Goal: Transaction & Acquisition: Purchase product/service

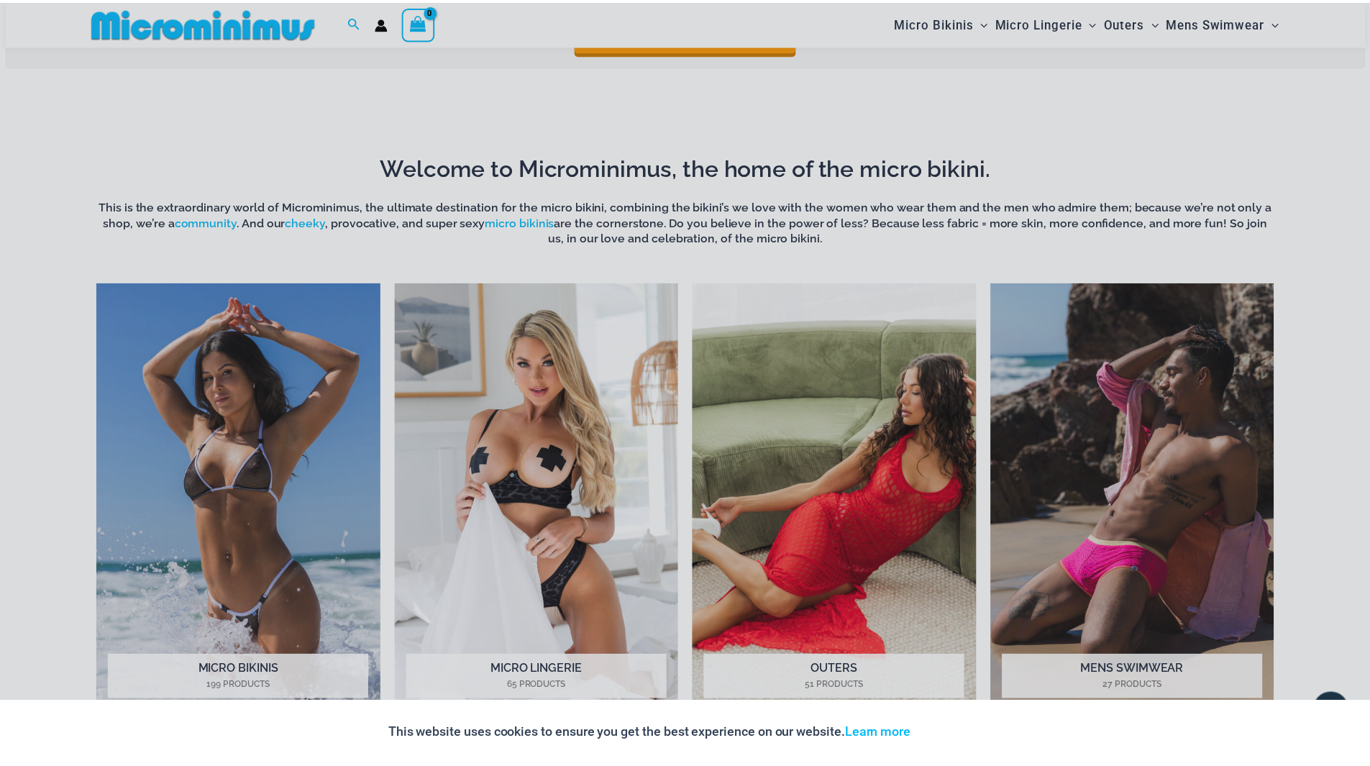
scroll to position [706, 0]
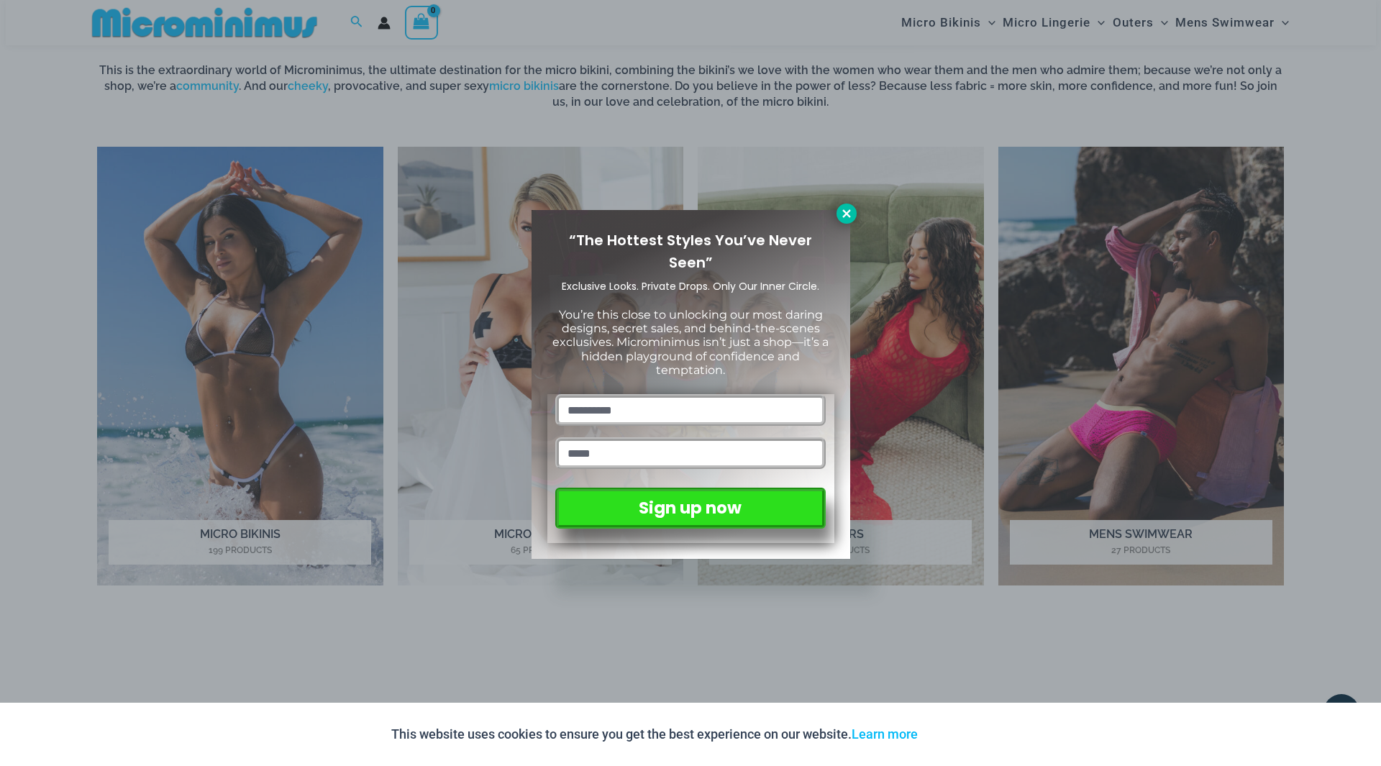
click at [842, 210] on icon at bounding box center [846, 213] width 13 height 13
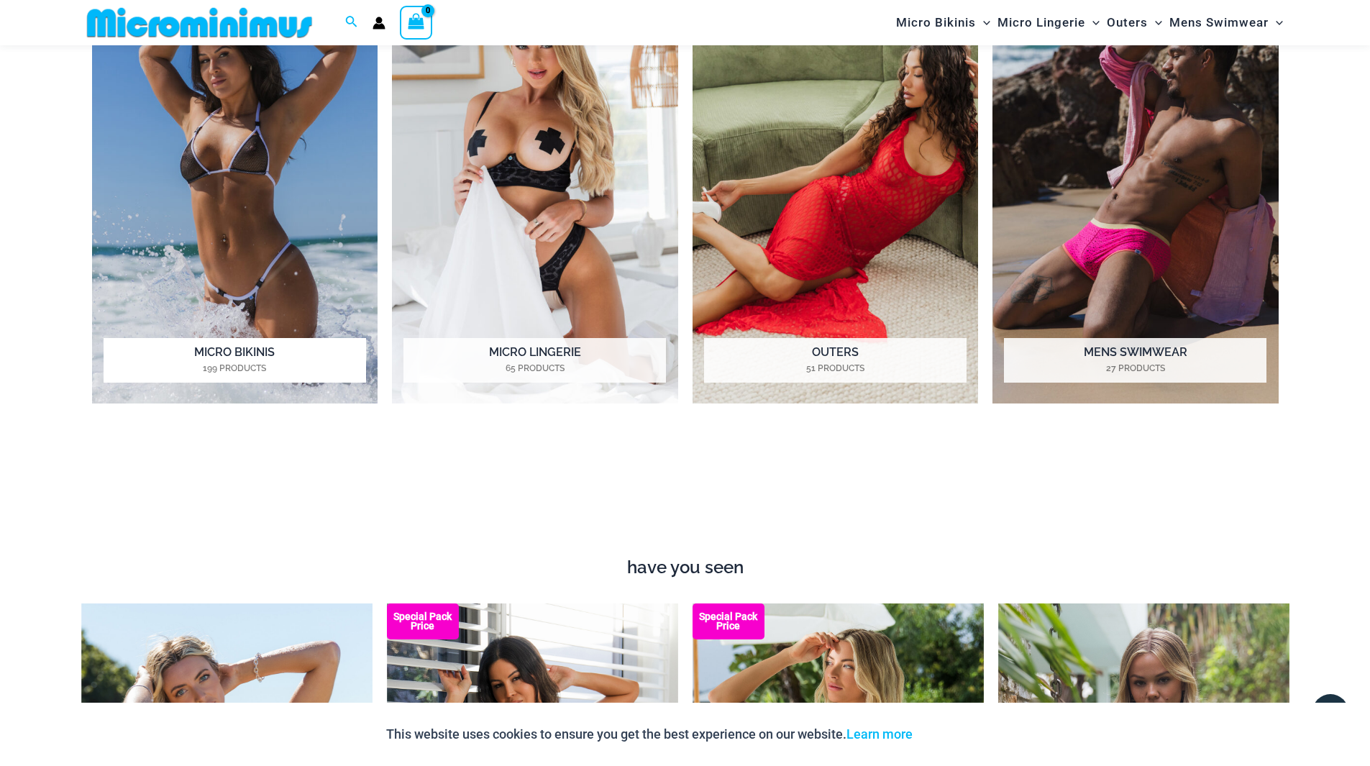
scroll to position [850, 0]
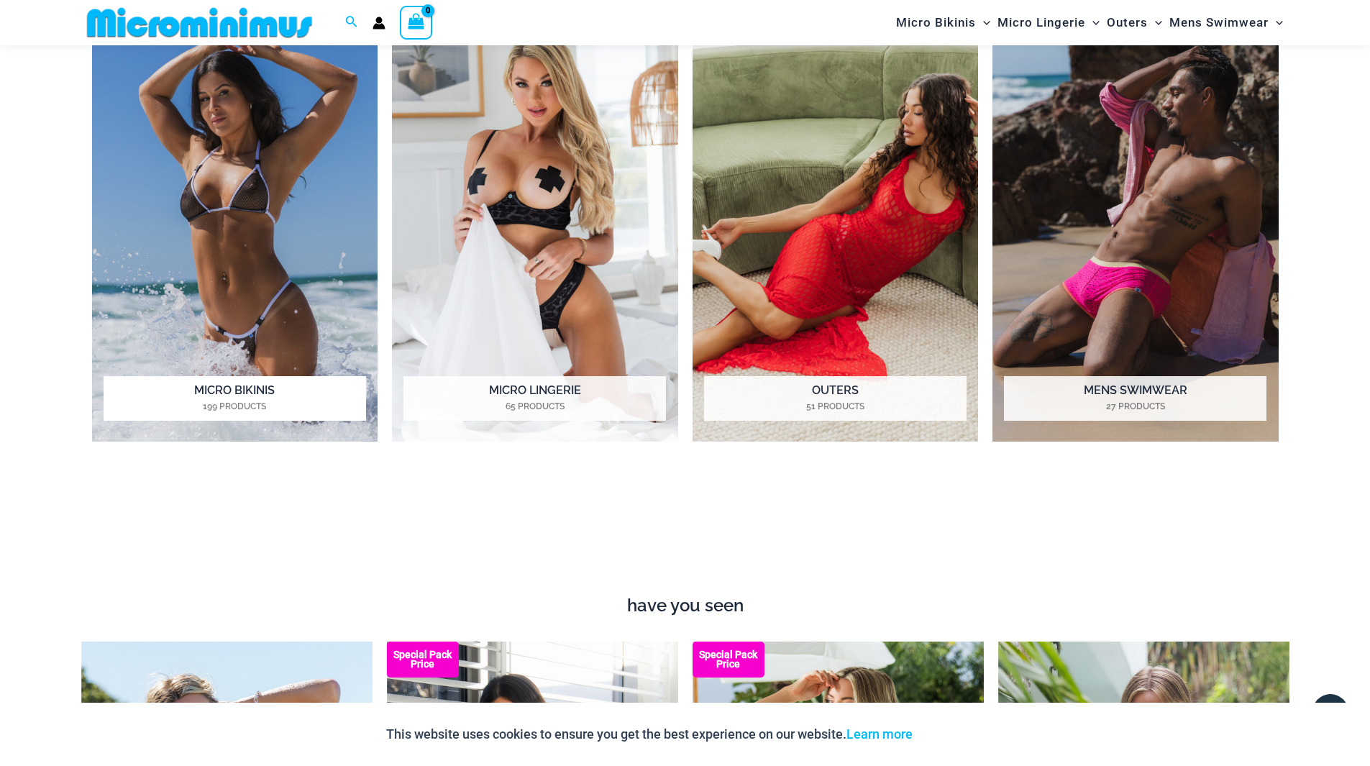
click at [223, 262] on img "Visit product category Micro Bikinis" at bounding box center [235, 222] width 286 height 439
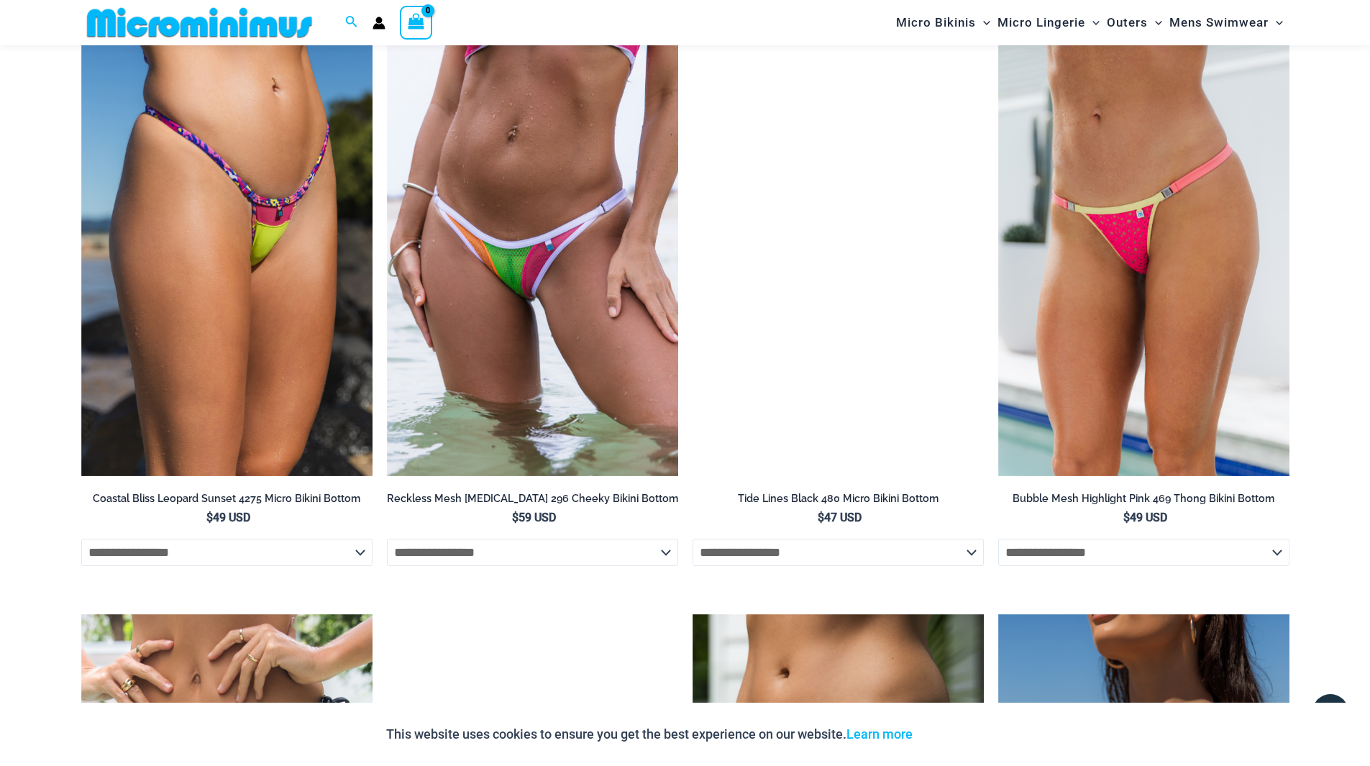
scroll to position [3295, 0]
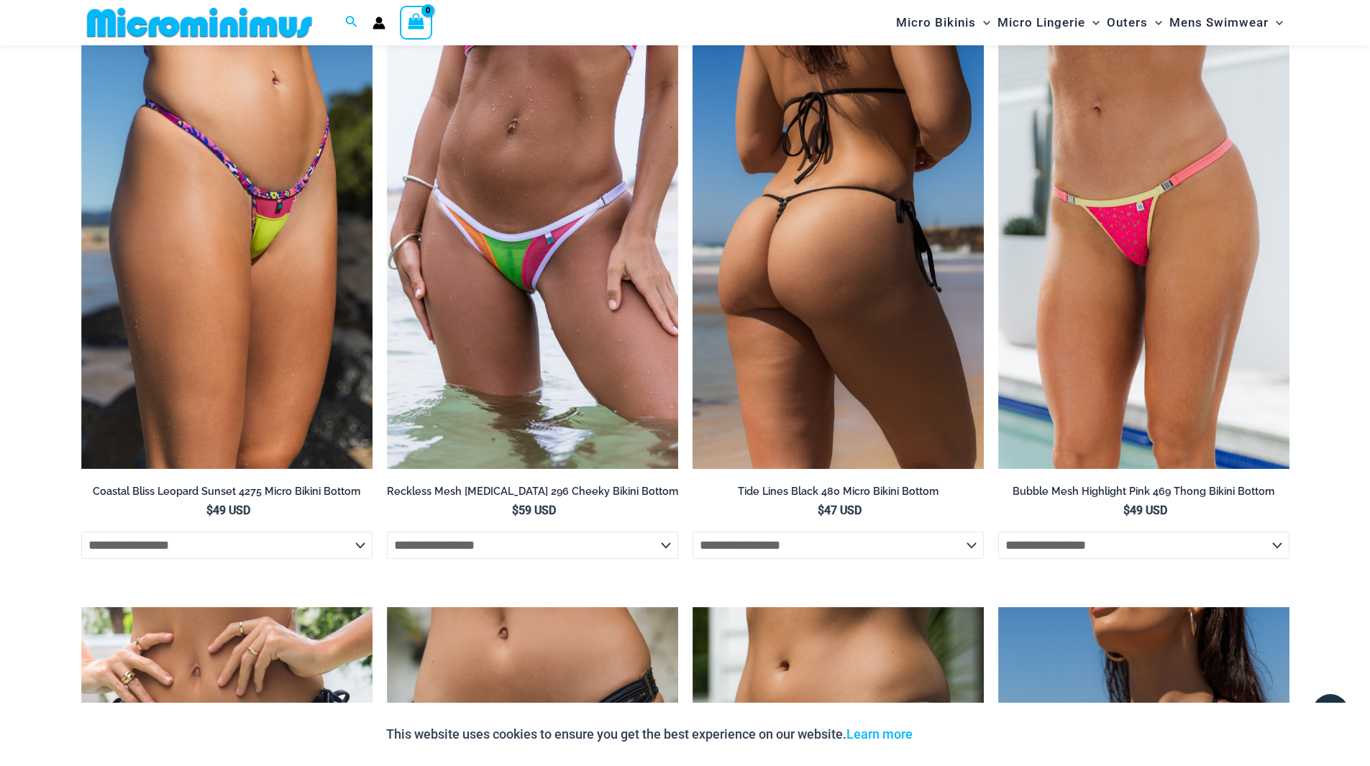
click at [835, 303] on img at bounding box center [837, 250] width 291 height 437
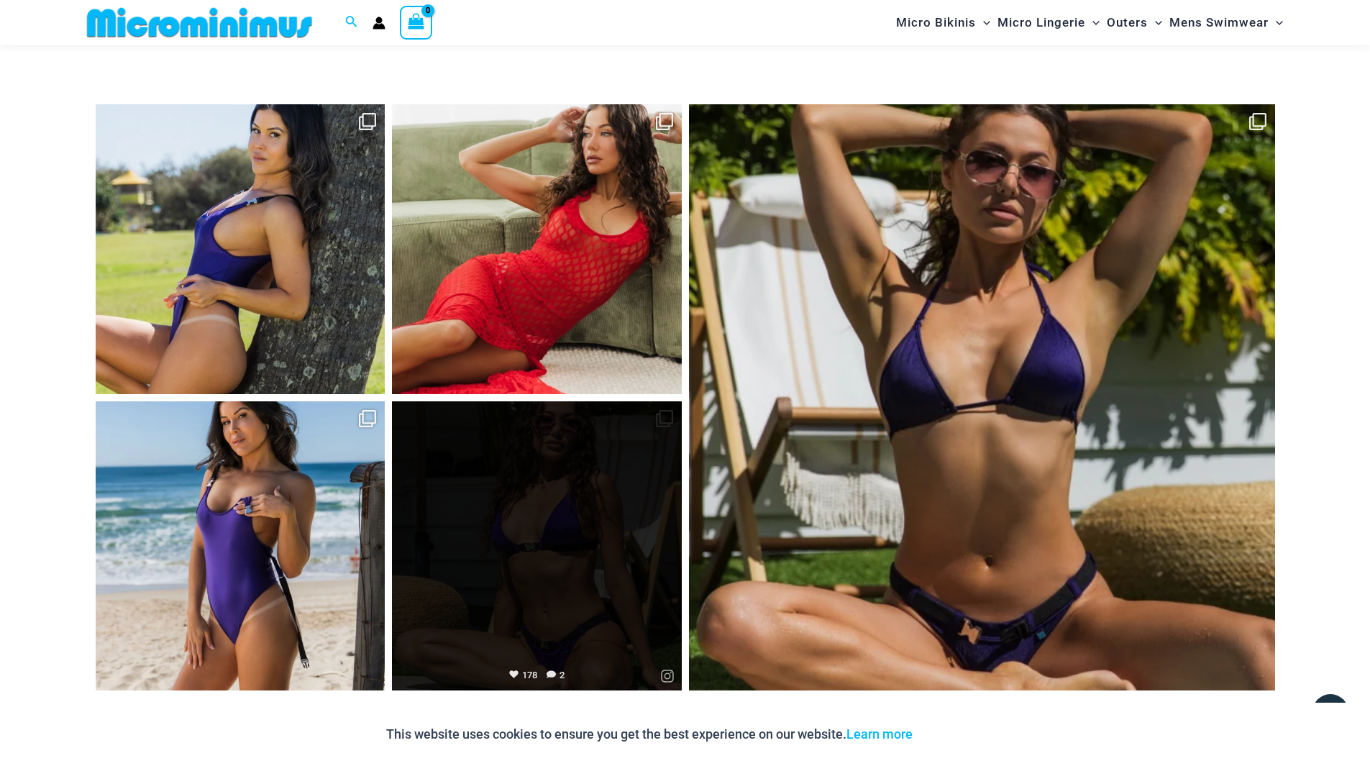
scroll to position [5702, 0]
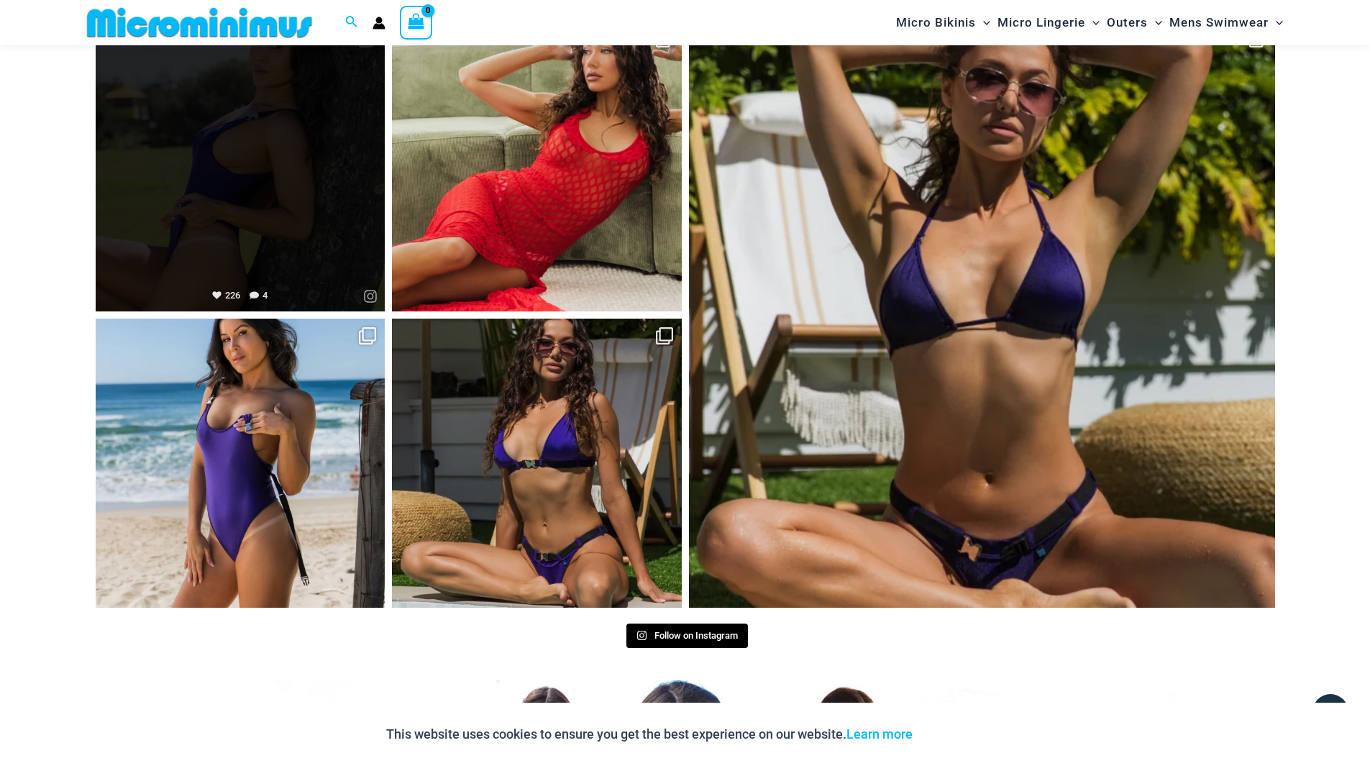
click at [282, 177] on link "Open" at bounding box center [241, 167] width 290 height 290
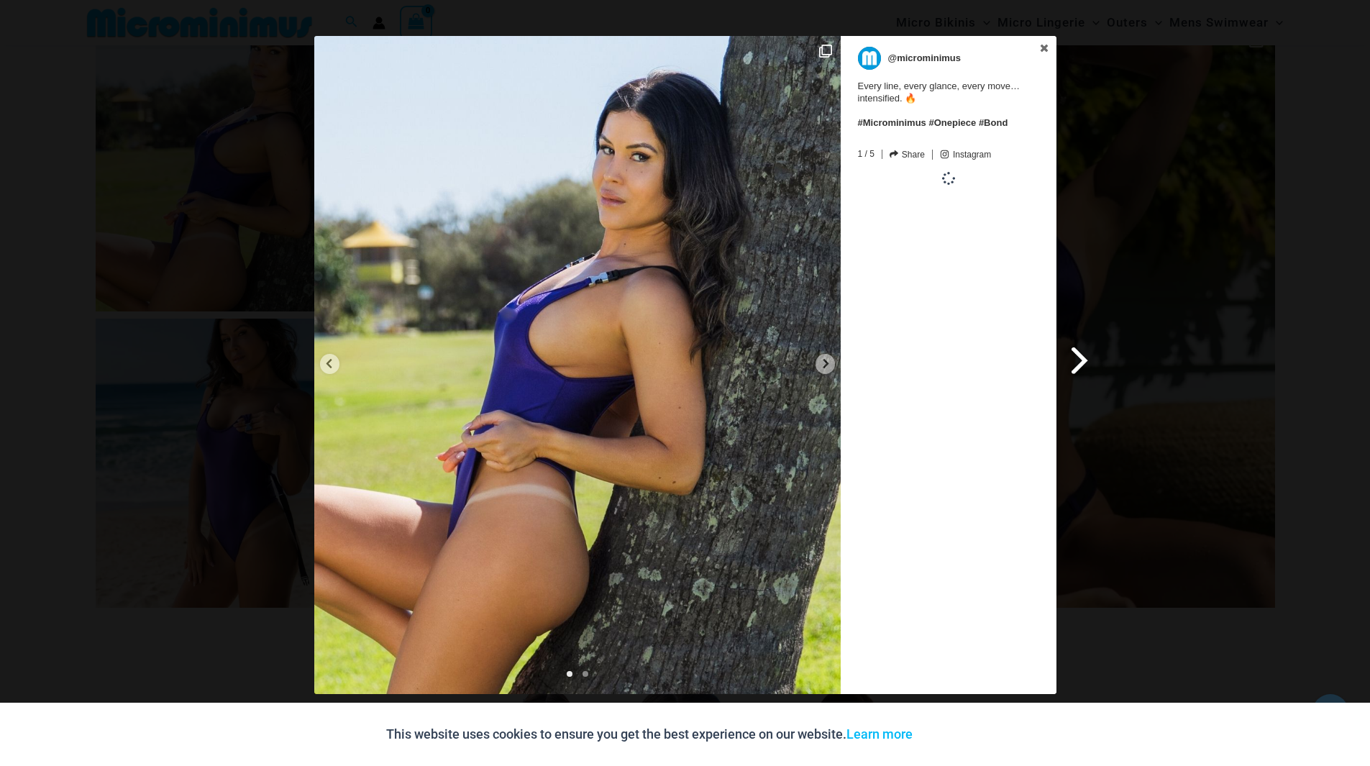
click at [1079, 357] on span at bounding box center [1080, 360] width 24 height 32
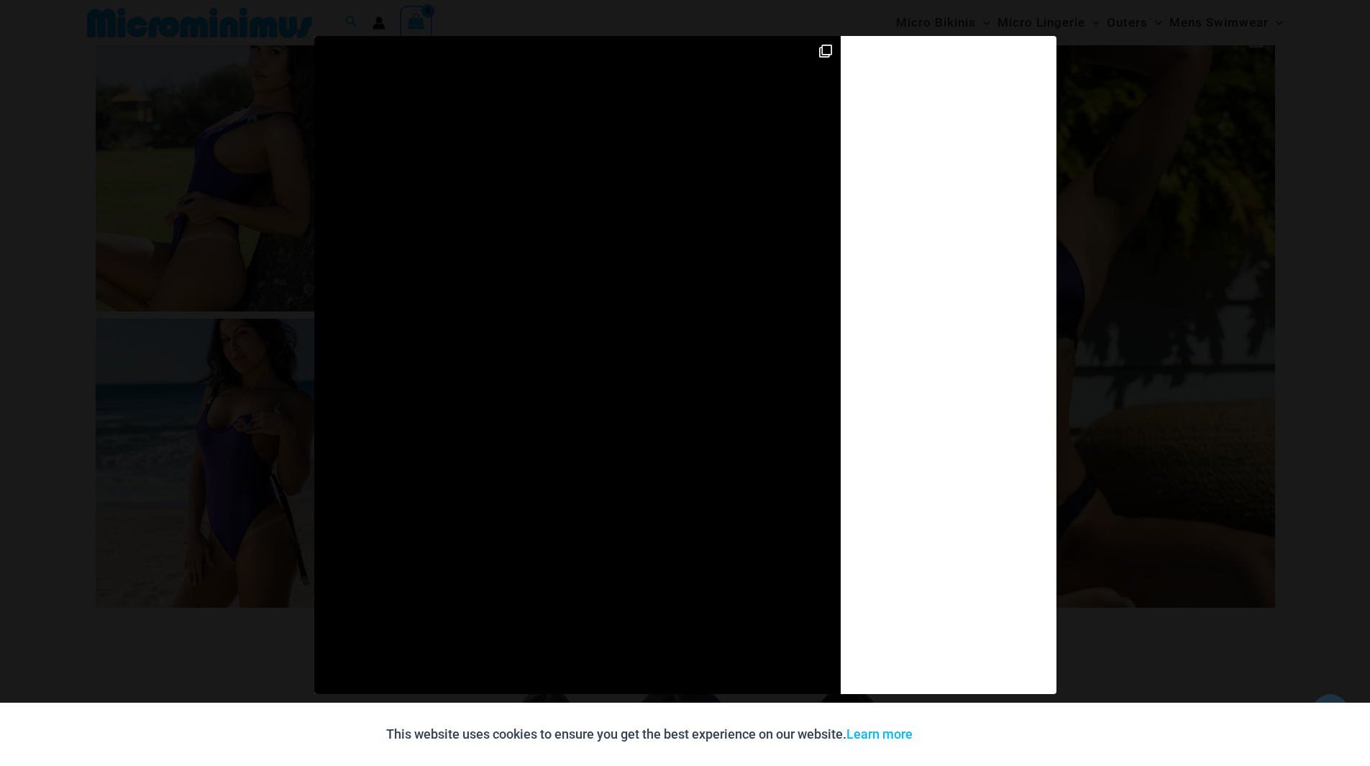
click at [1079, 357] on div "Previous Slide Next Slide @microminimus Every line, every glance, every move… i…" at bounding box center [685, 367] width 1370 height 662
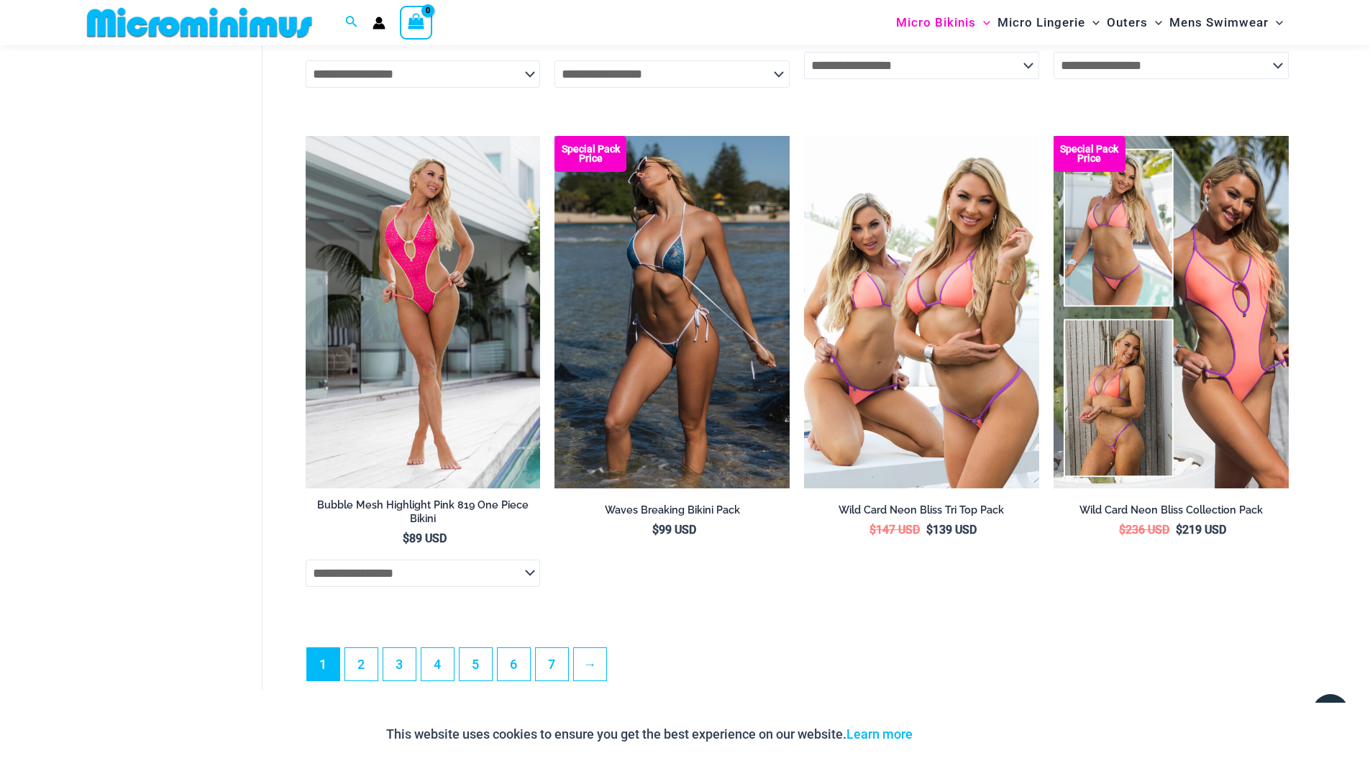
scroll to position [4094, 0]
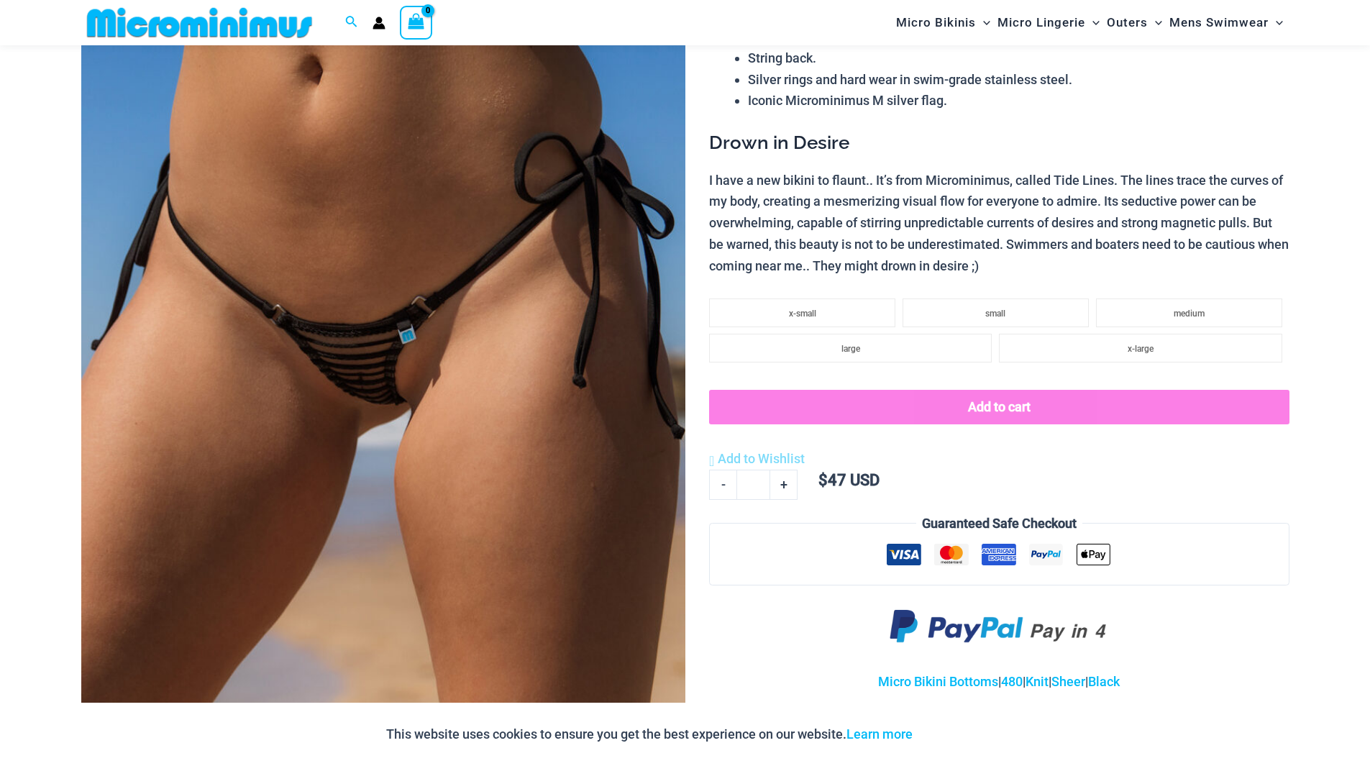
scroll to position [274, 0]
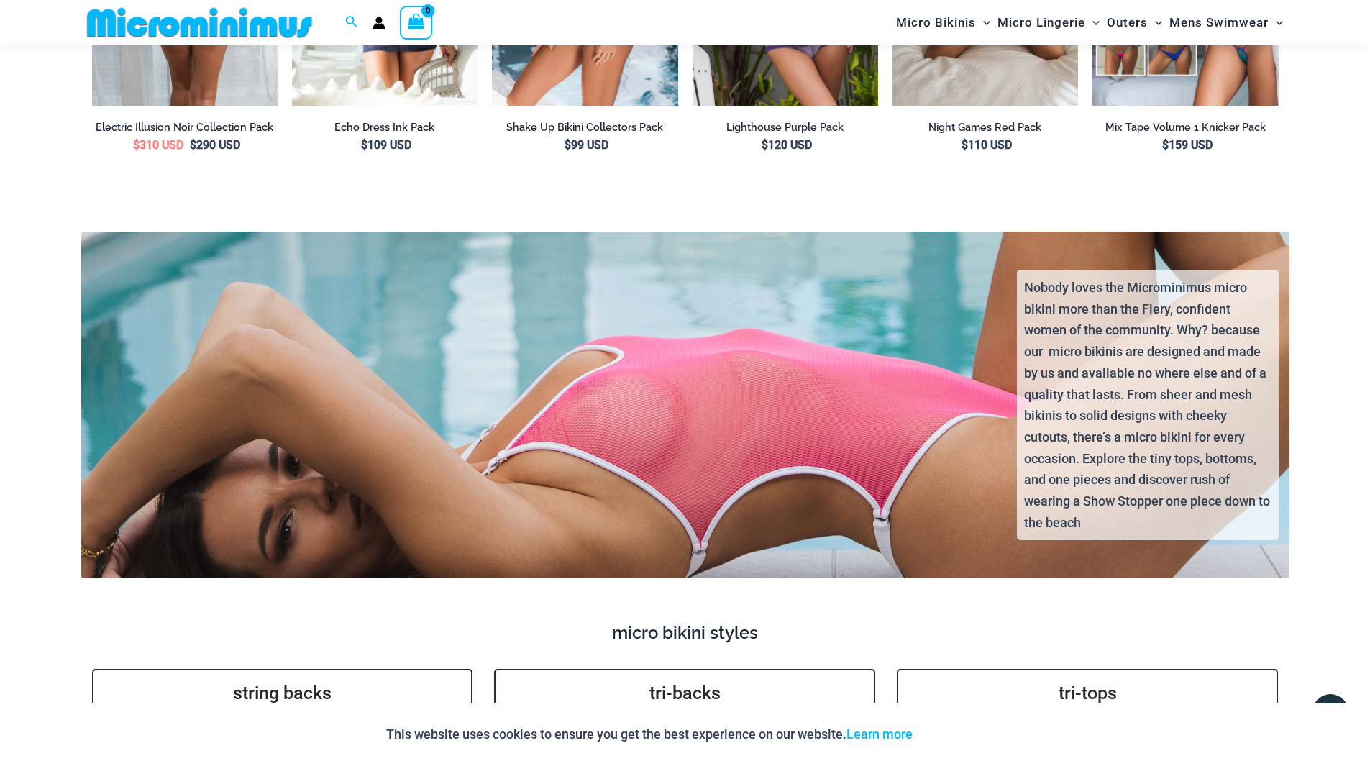
scroll to position [2504, 0]
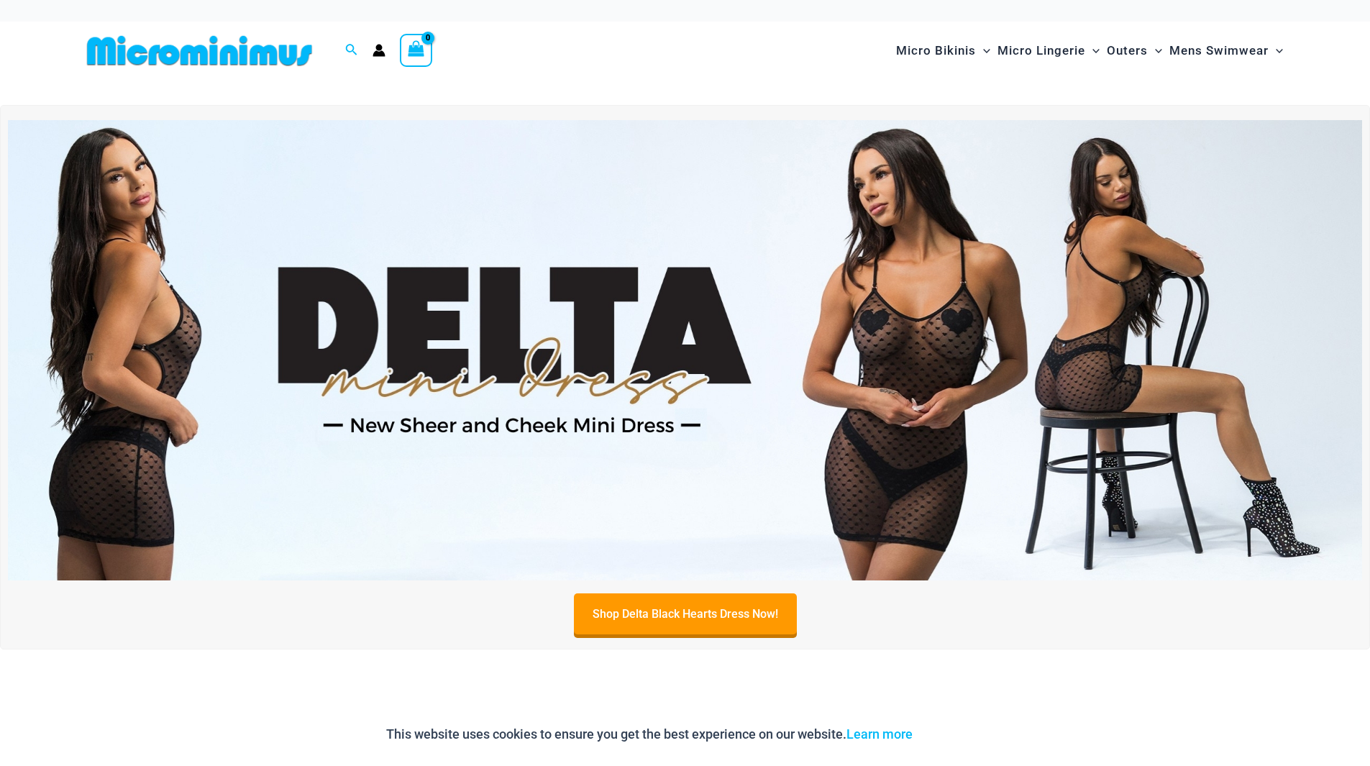
click at [885, 419] on img at bounding box center [685, 350] width 1354 height 460
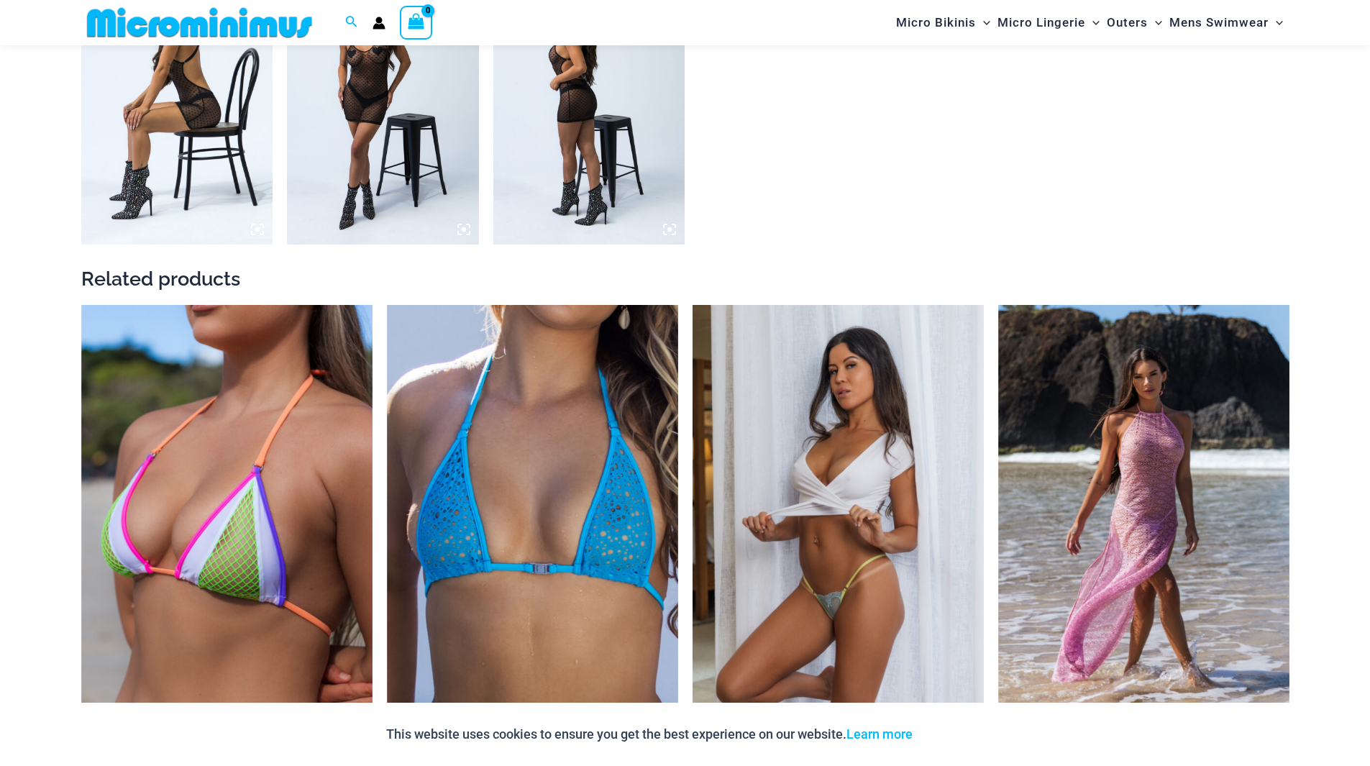
scroll to position [2150, 0]
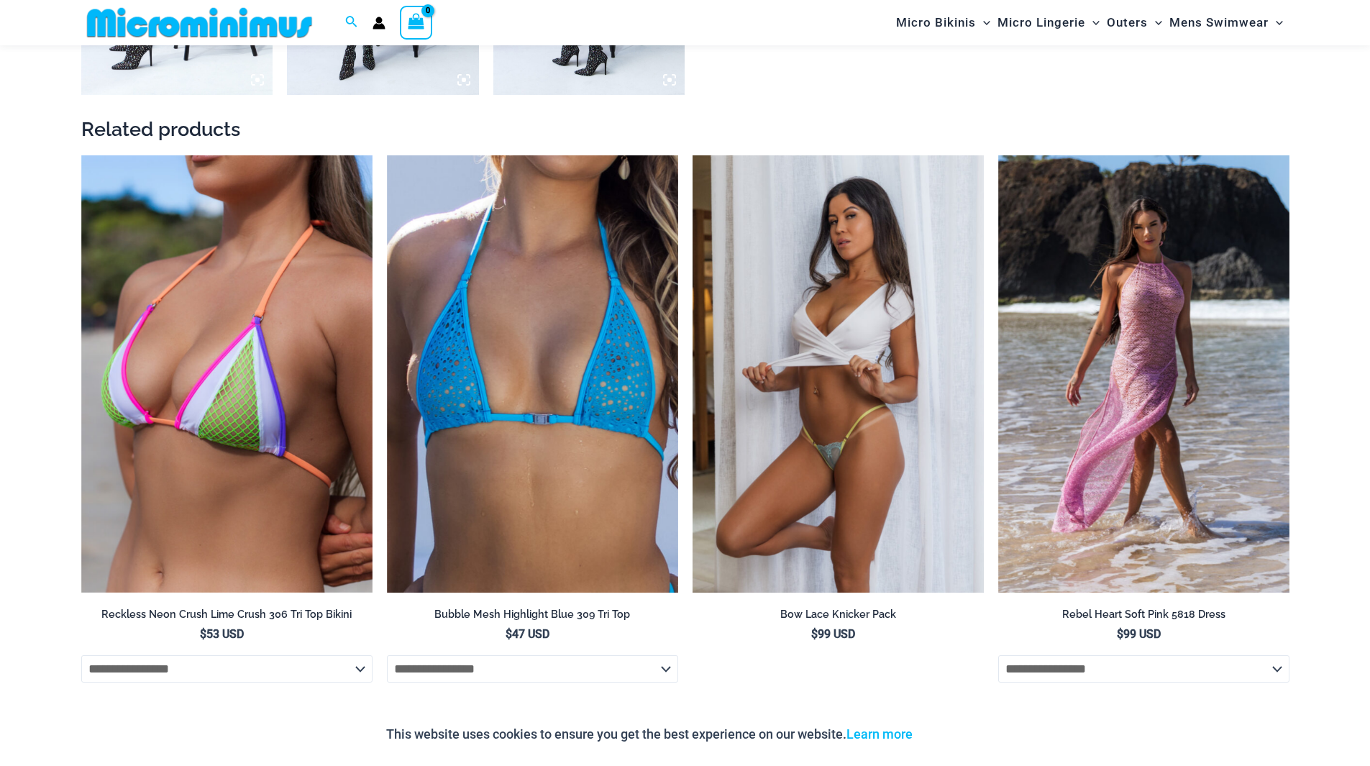
click at [846, 477] on img at bounding box center [837, 373] width 291 height 437
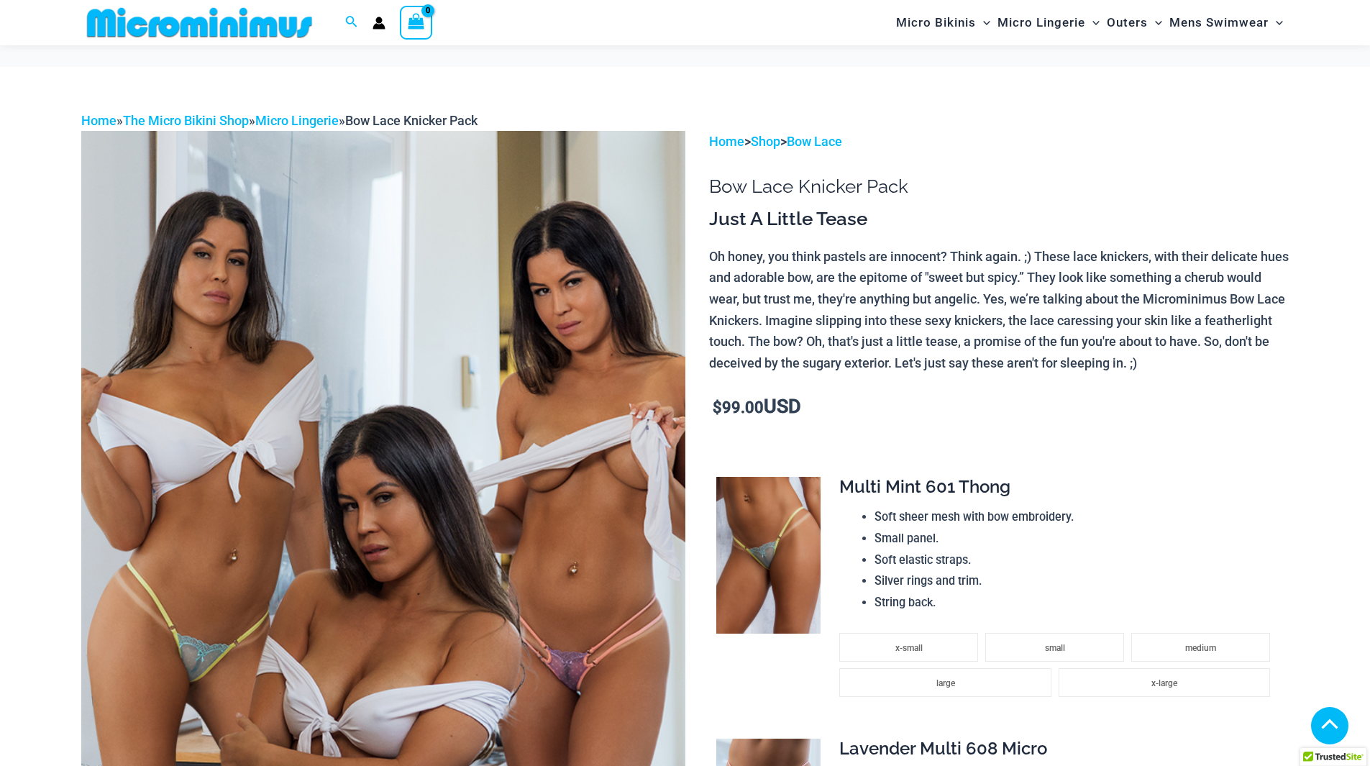
scroll to position [575, 0]
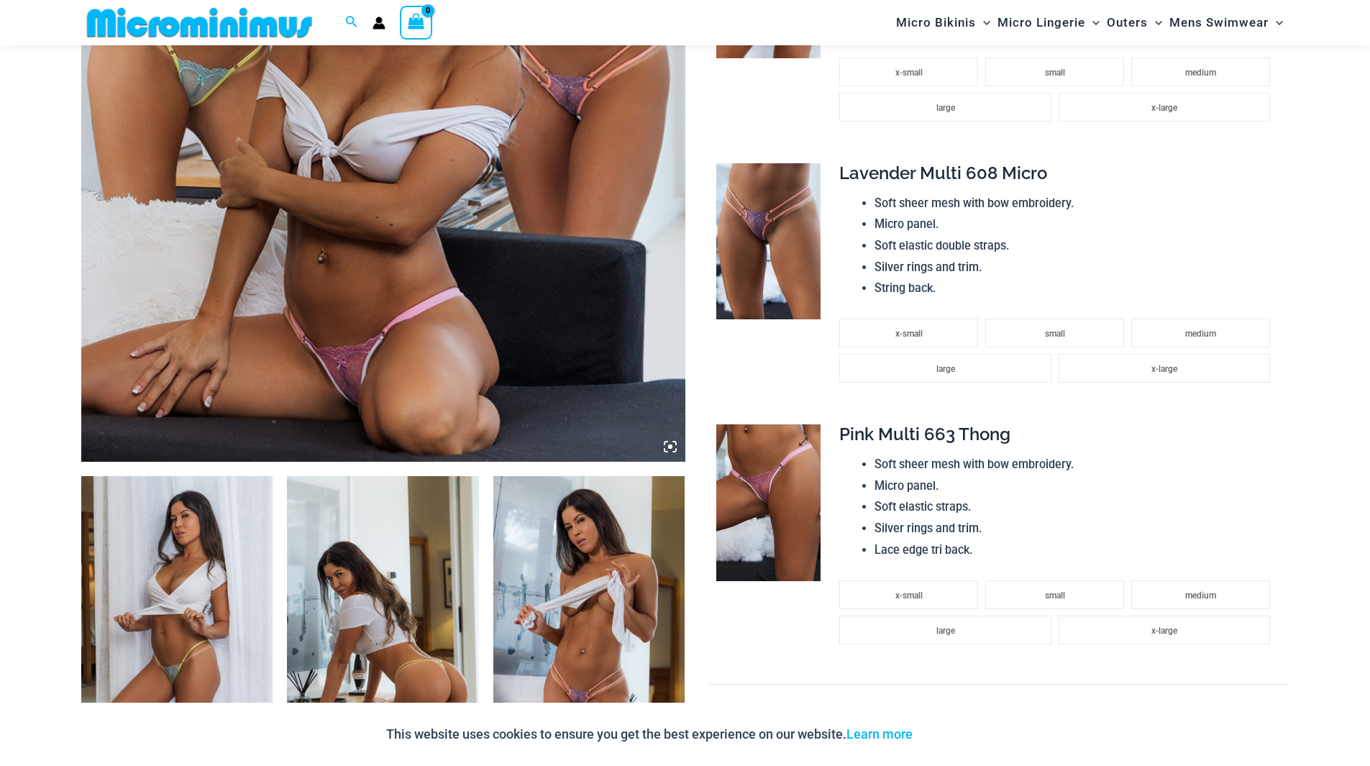
click at [783, 478] on img at bounding box center [768, 502] width 104 height 157
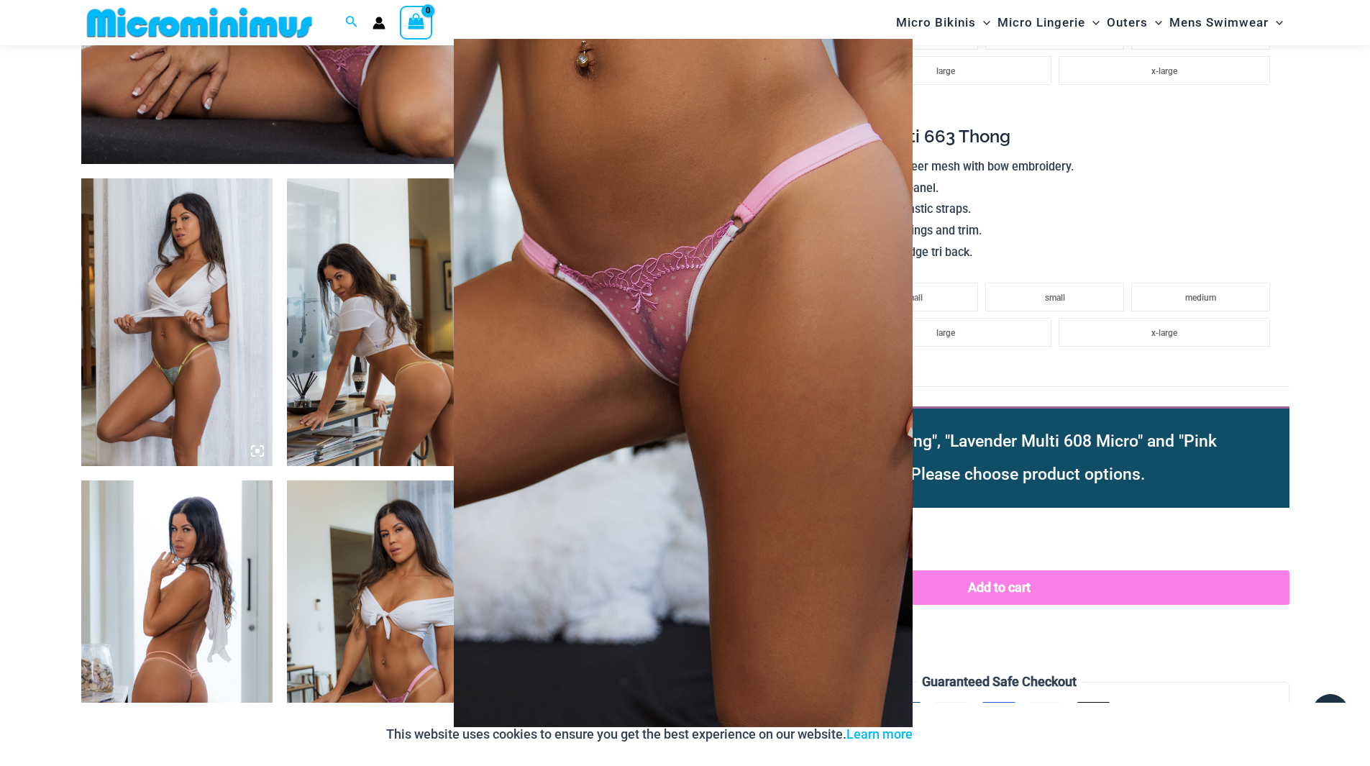
scroll to position [719, 0]
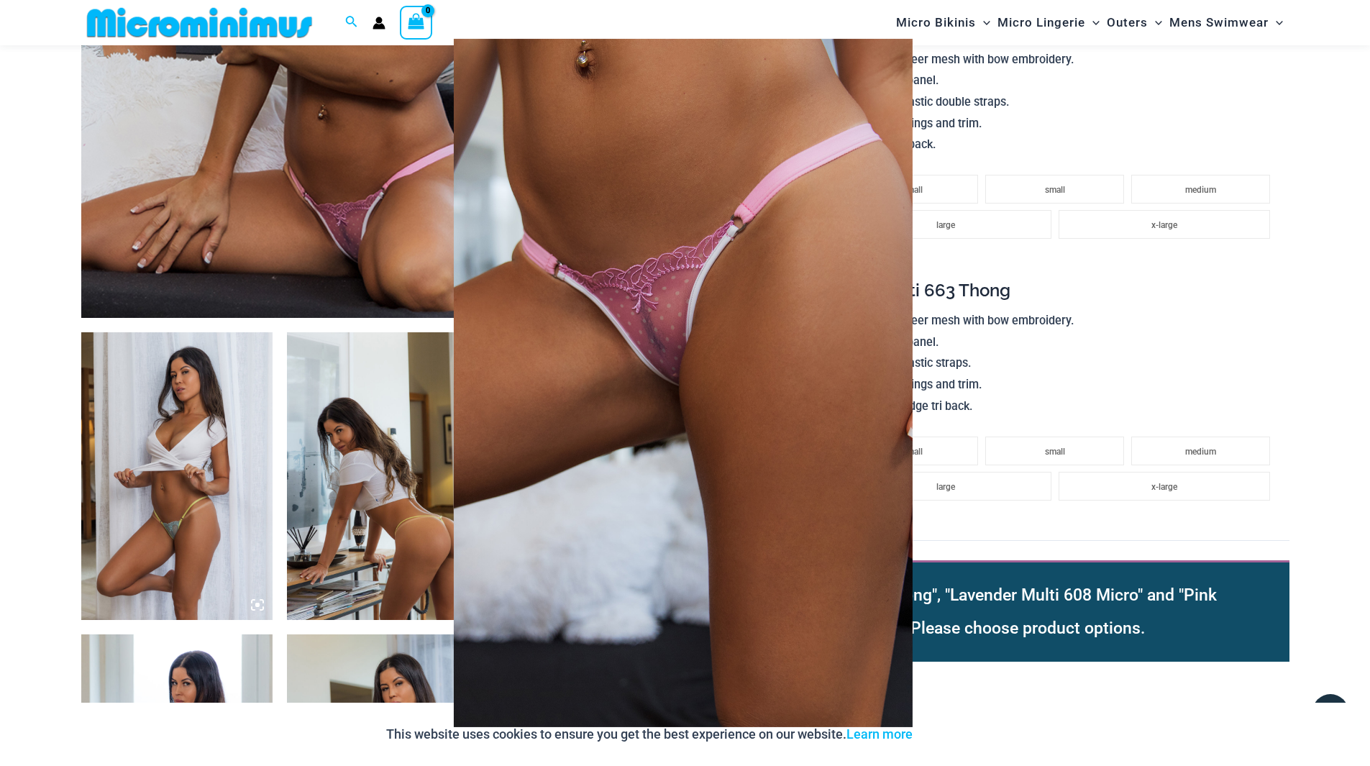
click at [342, 253] on div at bounding box center [685, 383] width 1370 height 766
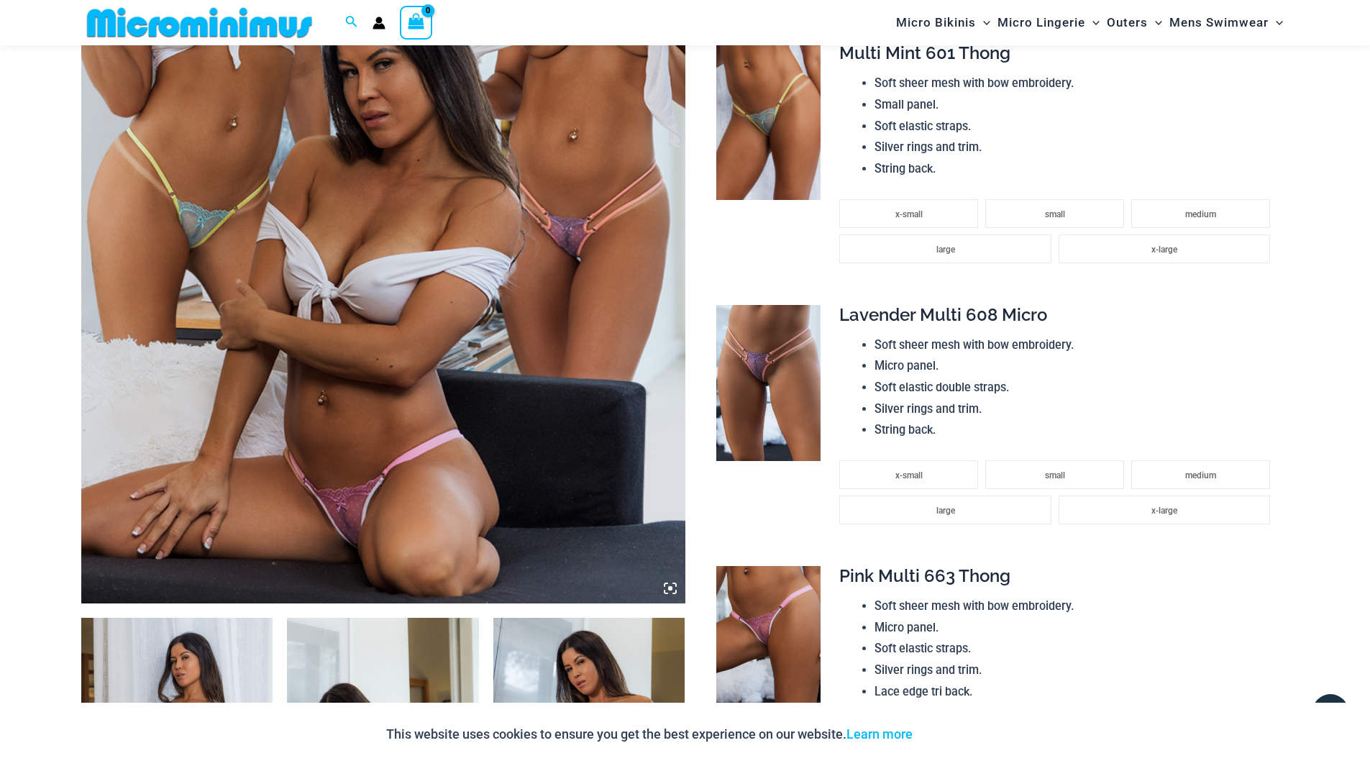
scroll to position [431, 0]
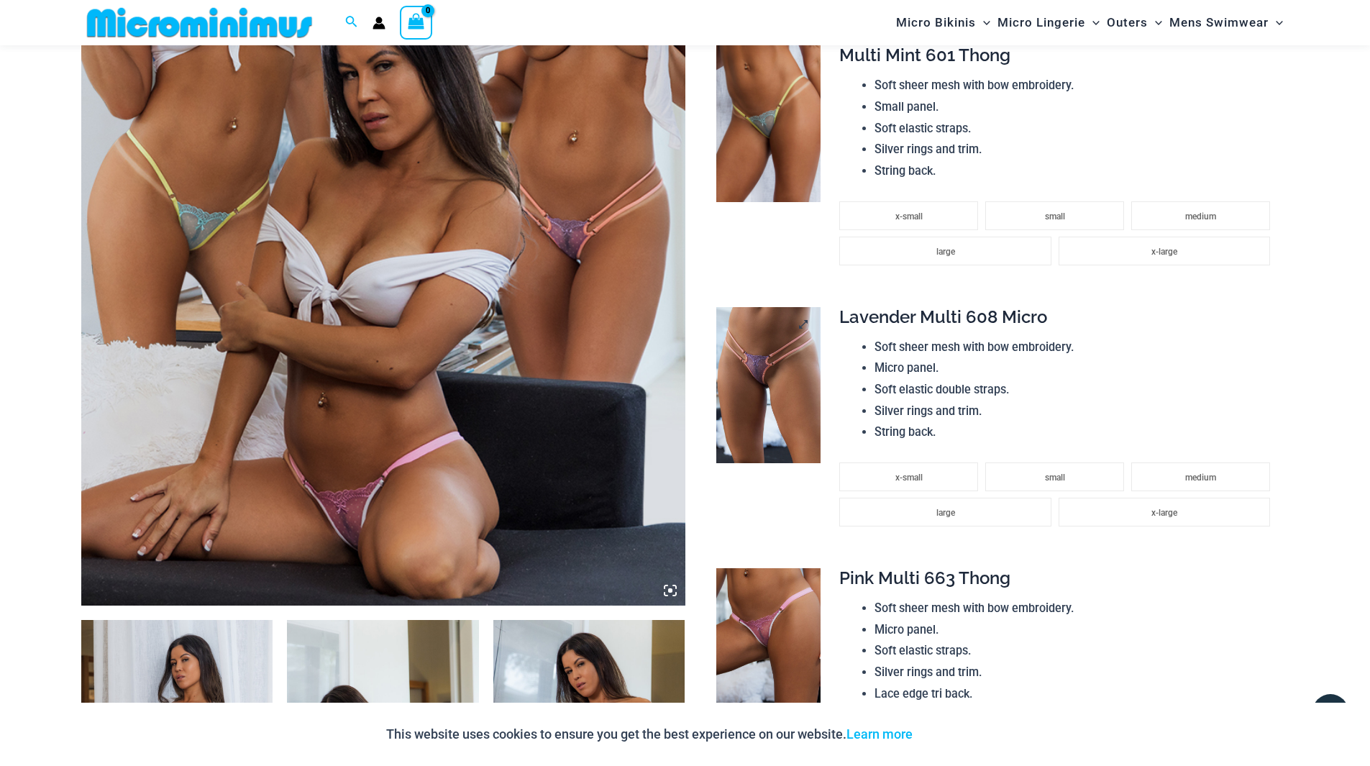
click at [781, 408] on img at bounding box center [768, 385] width 104 height 157
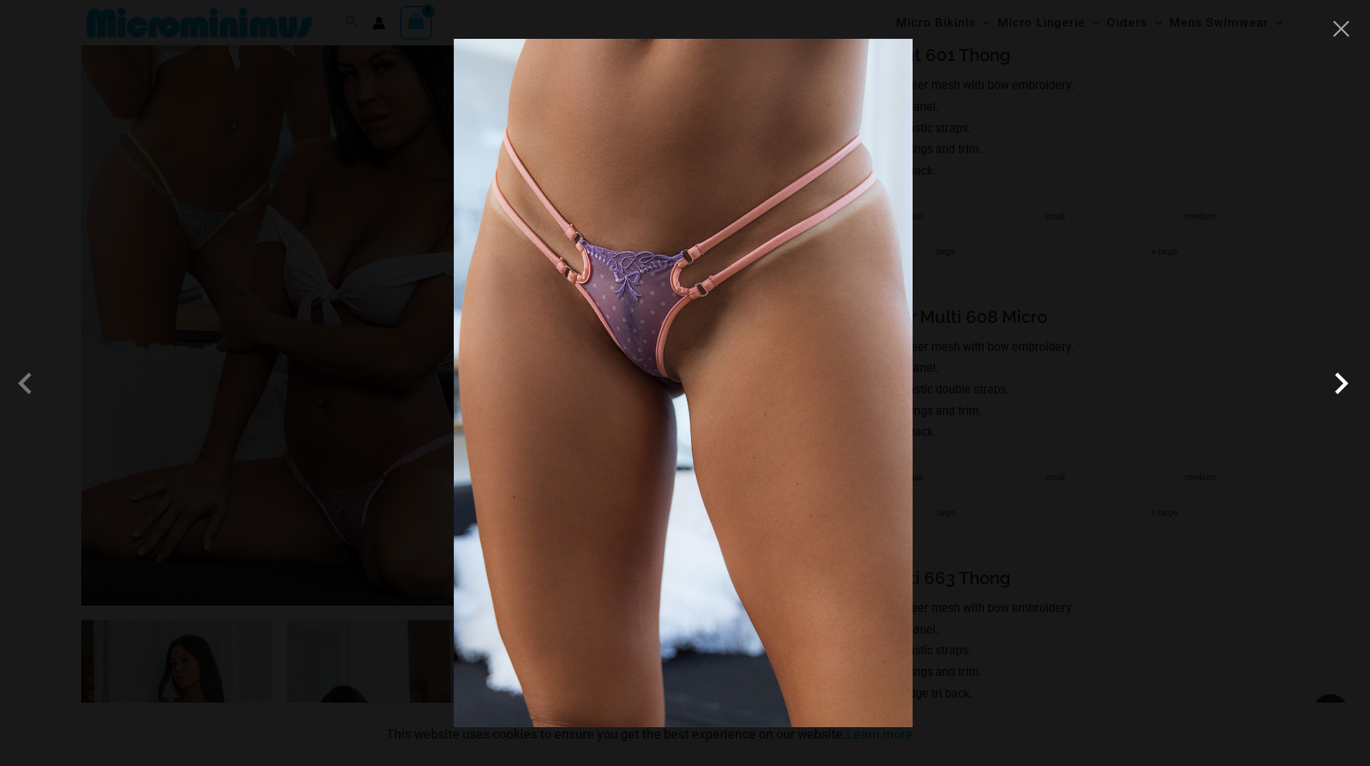
click at [1348, 380] on span at bounding box center [1341, 383] width 43 height 43
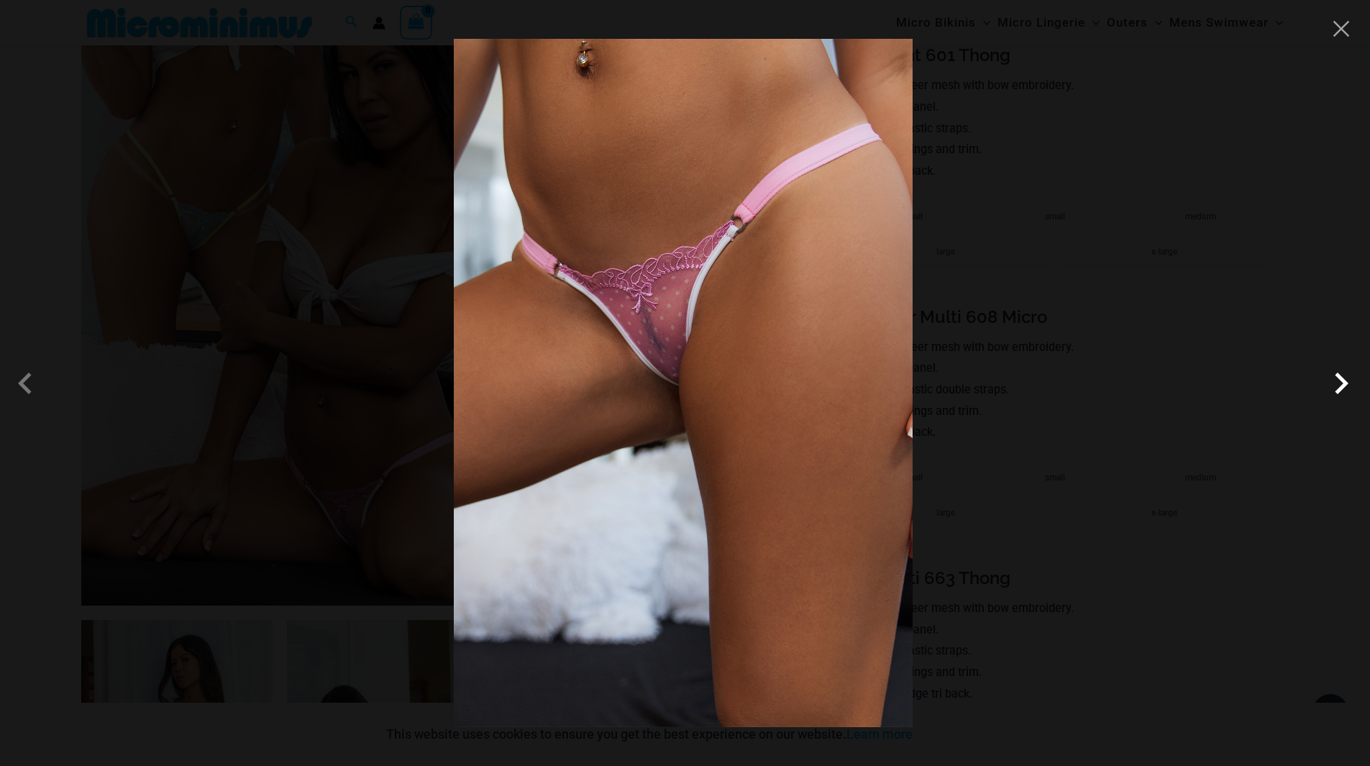
click at [1348, 380] on span at bounding box center [1341, 383] width 43 height 43
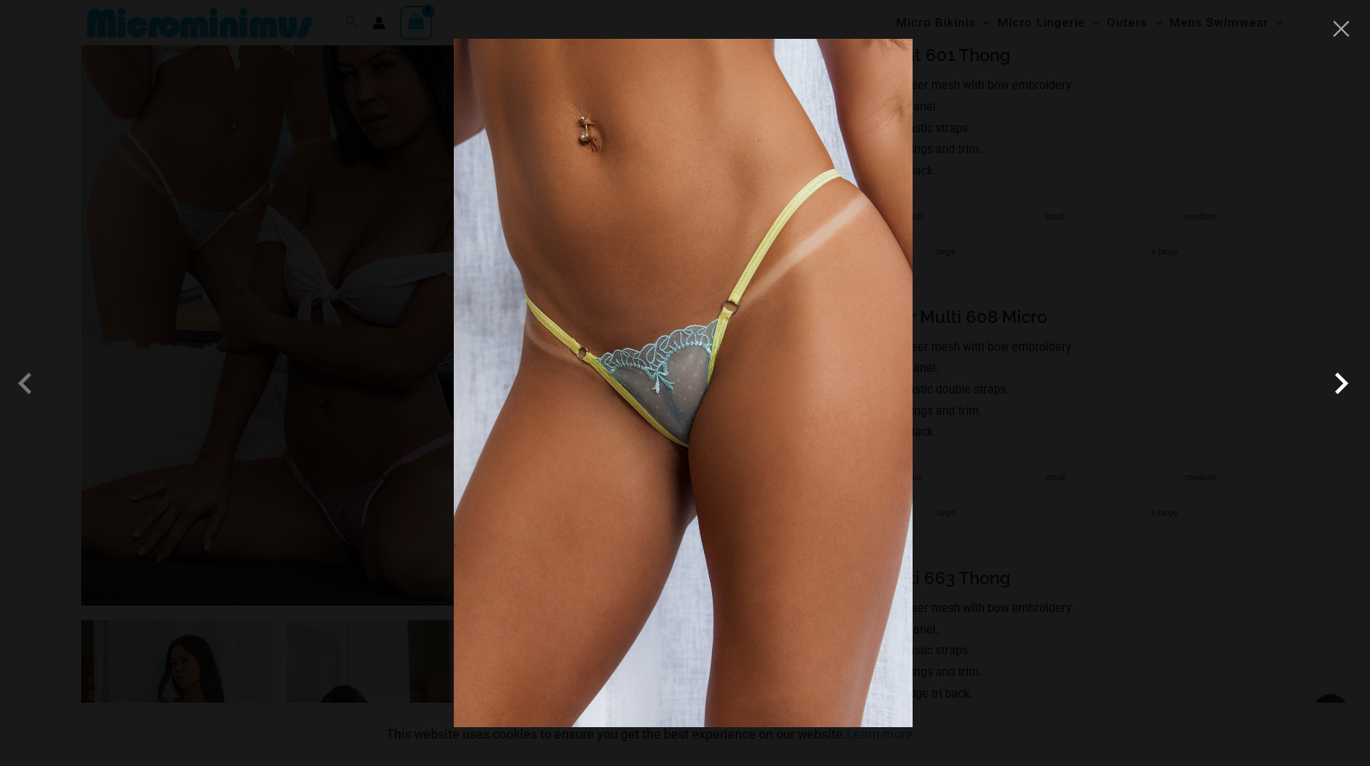
click at [1348, 380] on span at bounding box center [1341, 383] width 43 height 43
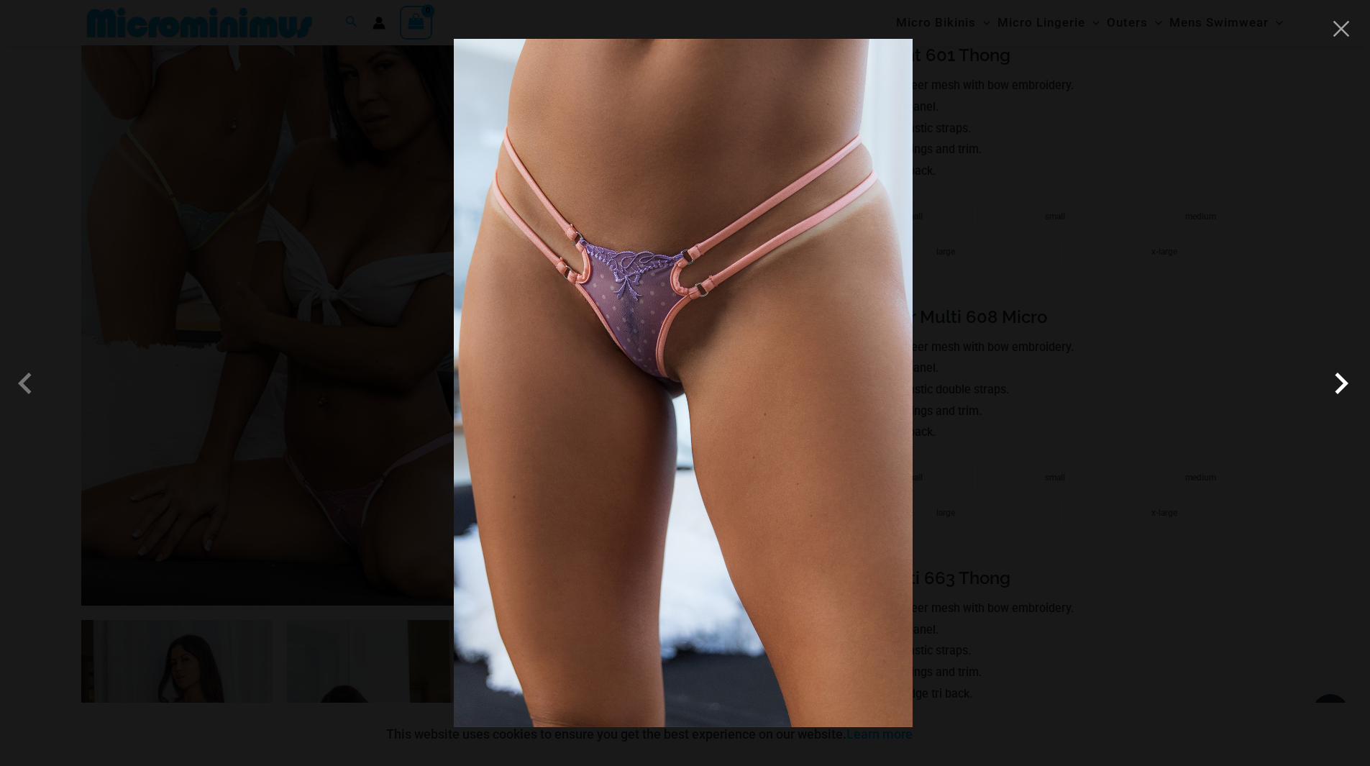
click at [1348, 380] on span at bounding box center [1341, 383] width 43 height 43
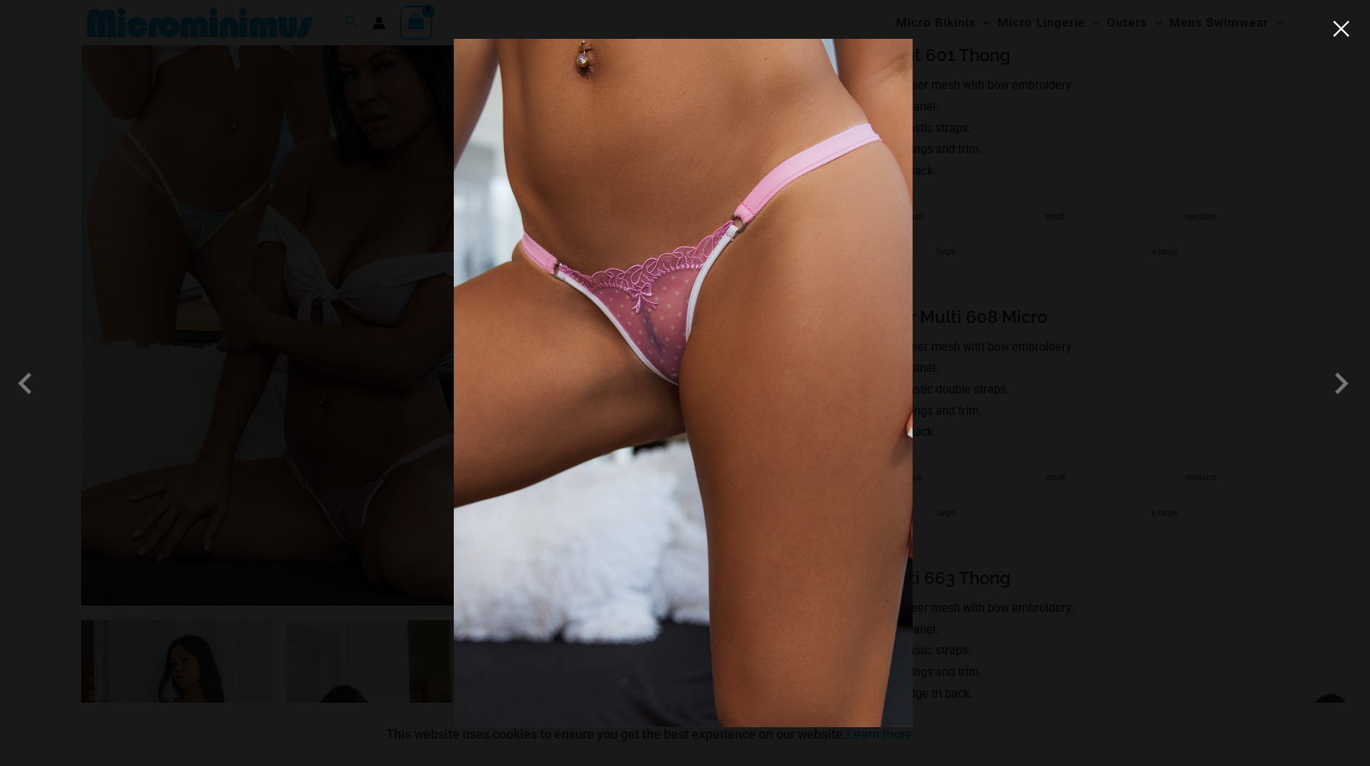
click at [1346, 32] on button "Close" at bounding box center [1341, 29] width 22 height 22
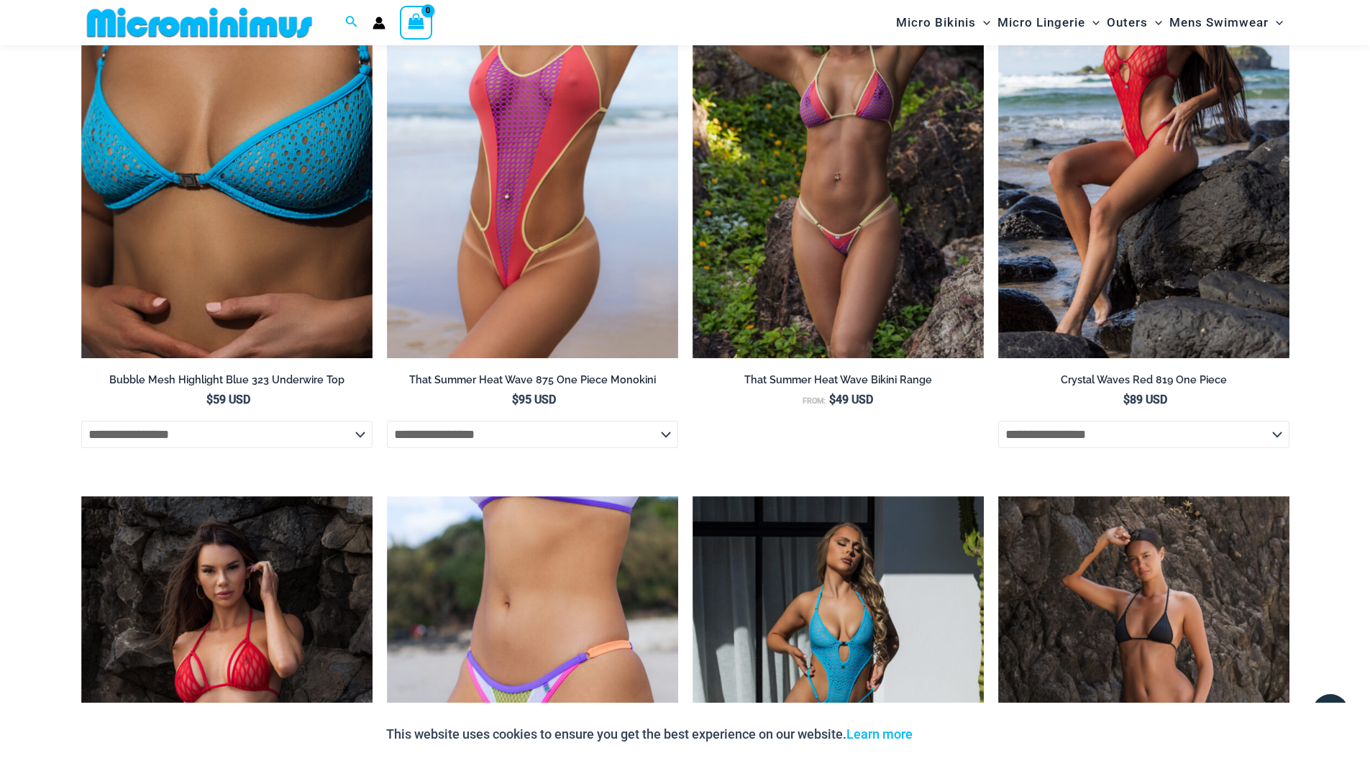
scroll to position [2013, 0]
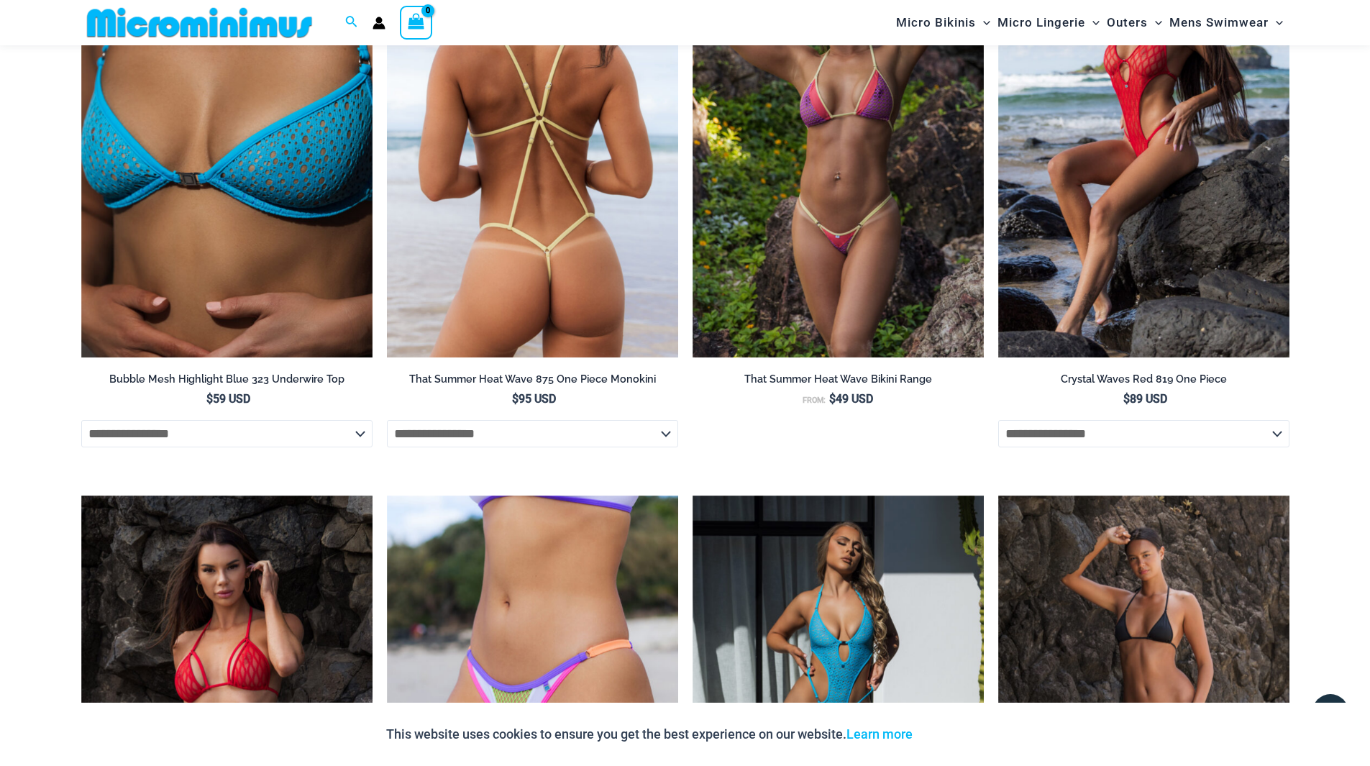
click at [502, 231] on img at bounding box center [532, 138] width 291 height 437
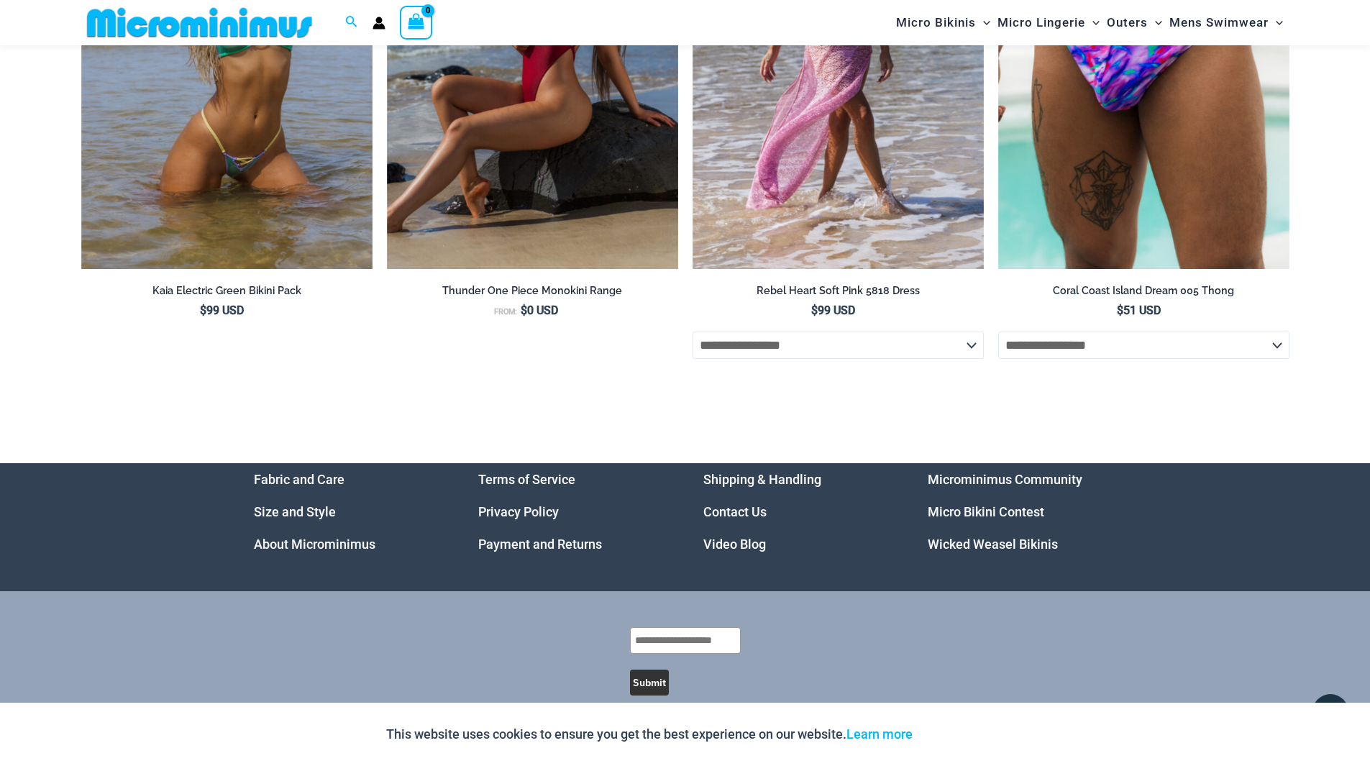
scroll to position [5101, 0]
